Goal: Task Accomplishment & Management: Use online tool/utility

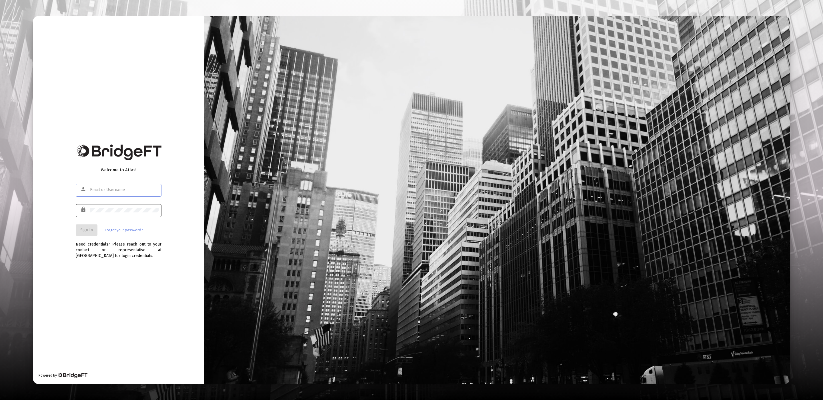
type input "[EMAIL_ADDRESS][DOMAIN_NAME]"
click at [67, 230] on div "Welcome to Atlas! person [EMAIL_ADDRESS][DOMAIN_NAME] lock Sign In Forgot your …" at bounding box center [118, 200] width 171 height 368
click at [78, 229] on button "Sign In" at bounding box center [87, 230] width 22 height 11
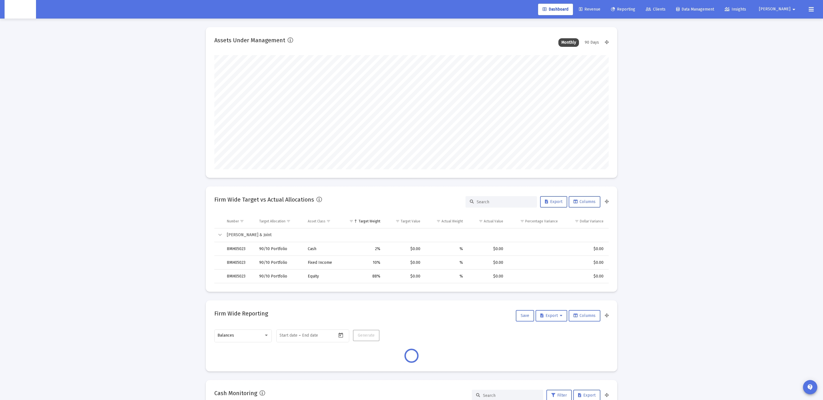
scroll to position [114, 213]
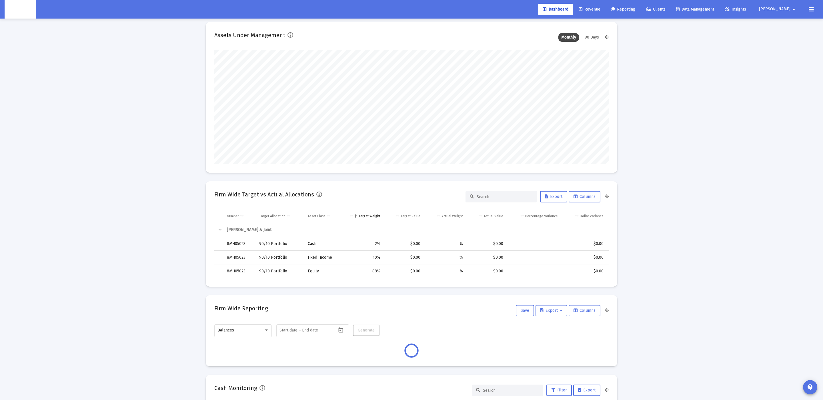
click at [647, 3] on div "Dashboard Revenue Reporting Clients Data Management Insights Zoe arrow_drop_down" at bounding box center [412, 9] width 814 height 19
click at [635, 7] on span "Reporting" at bounding box center [623, 9] width 24 height 5
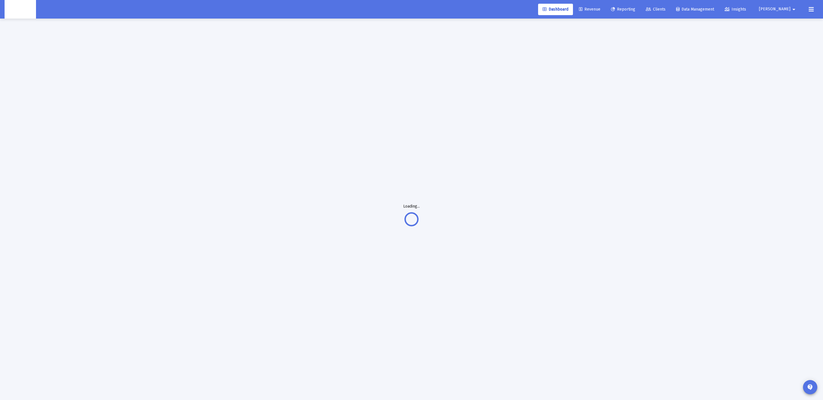
scroll to position [3, 0]
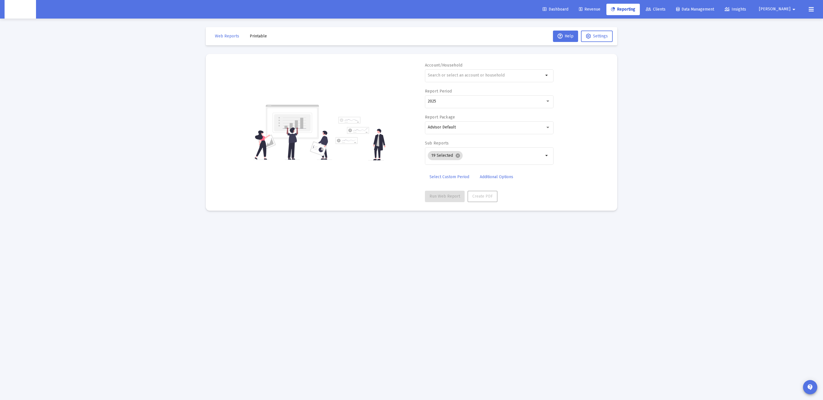
click at [255, 34] on span "Printable" at bounding box center [258, 36] width 17 height 5
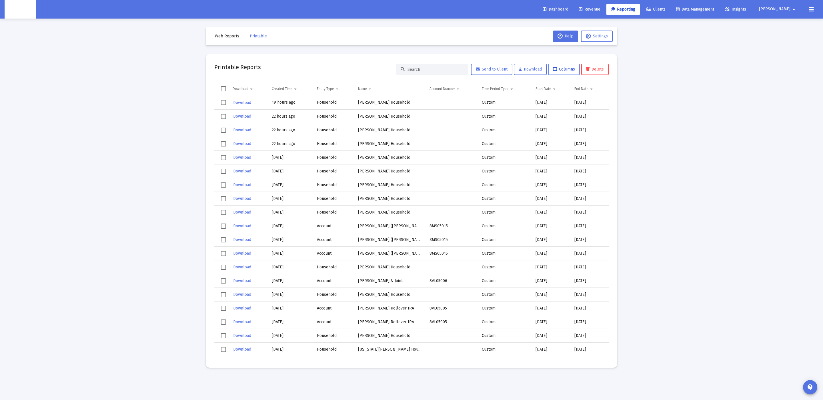
click at [554, 66] on button "Columns" at bounding box center [564, 69] width 32 height 11
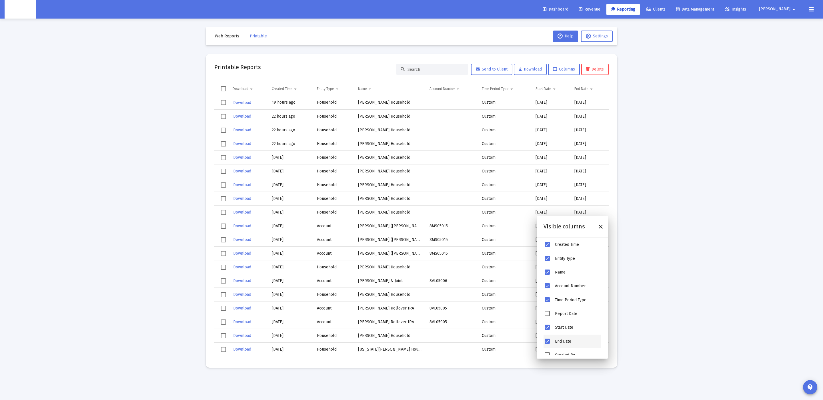
scroll to position [52, 0]
click at [564, 318] on span "Created By" at bounding box center [565, 320] width 20 height 5
click at [562, 337] on div "Accessible to Clients" at bounding box center [577, 334] width 44 height 6
click at [551, 349] on div "Sub Reports" at bounding box center [573, 348] width 58 height 14
click at [550, 349] on span "Sub Reports" at bounding box center [547, 347] width 5 height 5
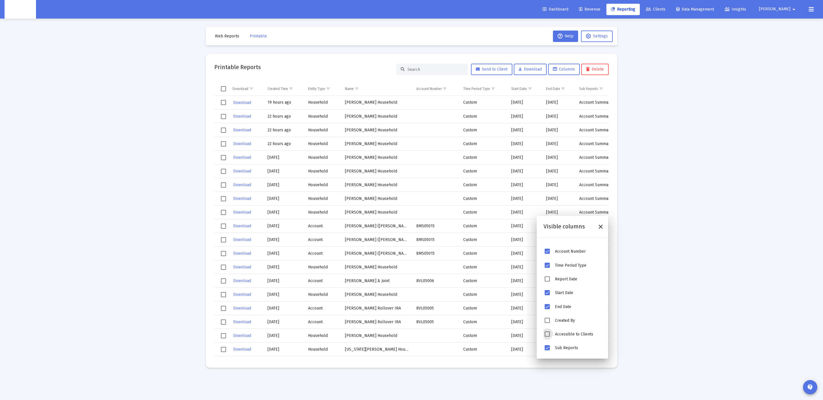
click at [548, 334] on span "Accessible to Clients" at bounding box center [547, 334] width 5 height 5
click at [549, 323] on span "Created By" at bounding box center [547, 320] width 5 height 5
click at [548, 278] on span "Report Date" at bounding box center [547, 279] width 5 height 5
click at [604, 225] on div "Close" at bounding box center [601, 227] width 10 height 10
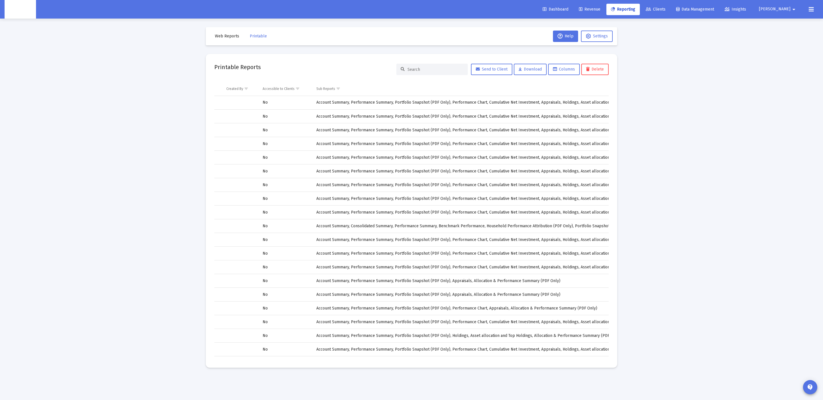
scroll to position [0, 318]
